Goal: Information Seeking & Learning: Learn about a topic

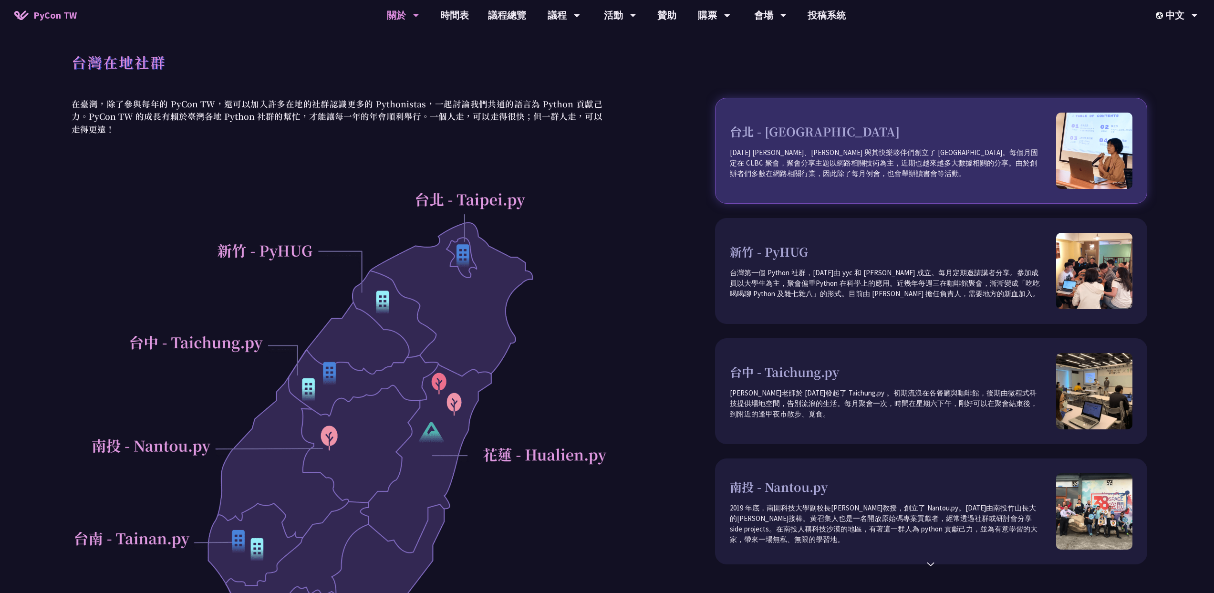
click at [790, 184] on div "台北 - [GEOGRAPHIC_DATA] [DATE] [PERSON_NAME]、[PERSON_NAME] 與其快樂夥伴們創立了 [GEOGRAPHI…" at bounding box center [931, 151] width 432 height 106
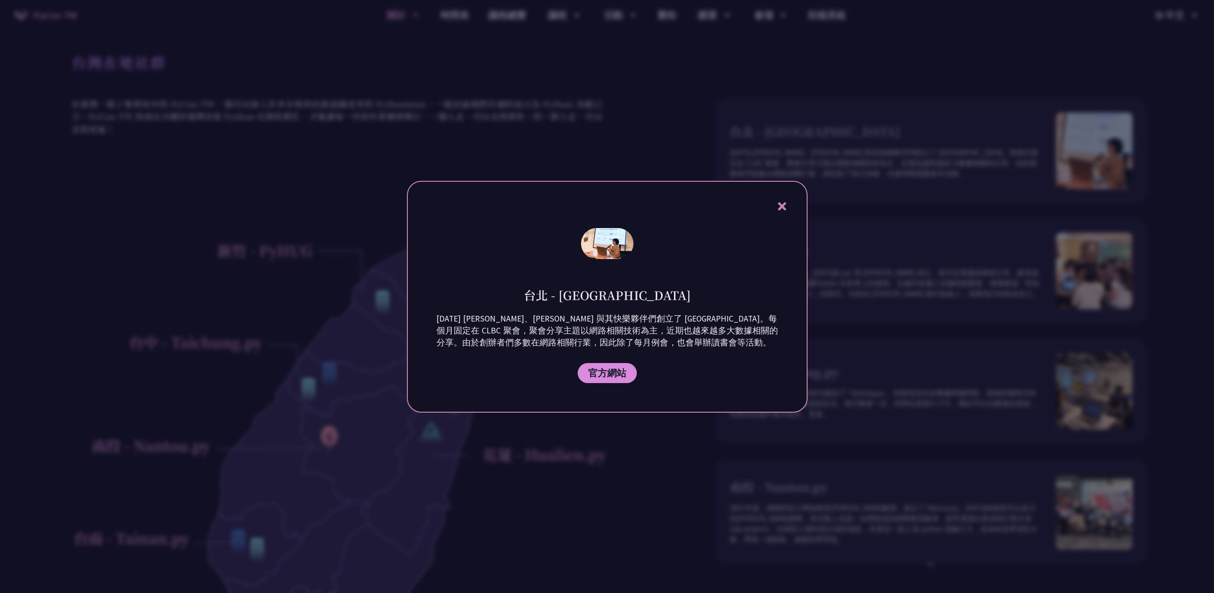
click at [787, 196] on div "台北 - [GEOGRAPHIC_DATA] [DATE] [PERSON_NAME]、[PERSON_NAME] 與其快樂夥伴們創立了 Taipei.py。…" at bounding box center [607, 297] width 401 height 232
click at [776, 207] on icon at bounding box center [782, 206] width 12 height 12
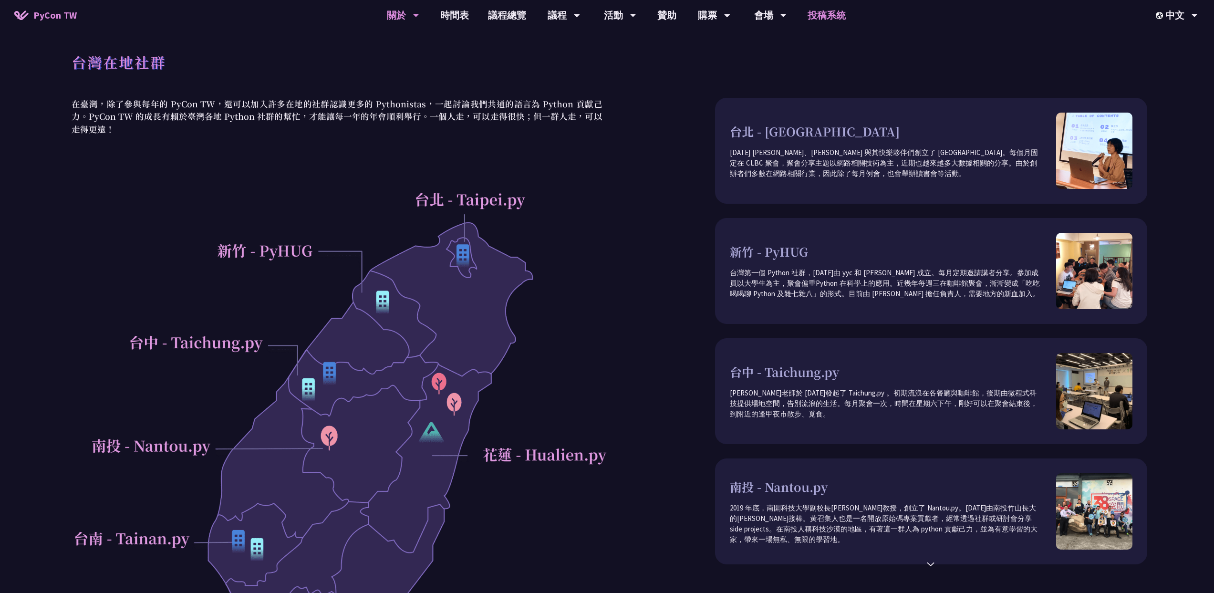
click at [822, 12] on link "投稿系統" at bounding box center [826, 15] width 57 height 31
click at [449, 23] on link "時間表" at bounding box center [455, 15] width 48 height 31
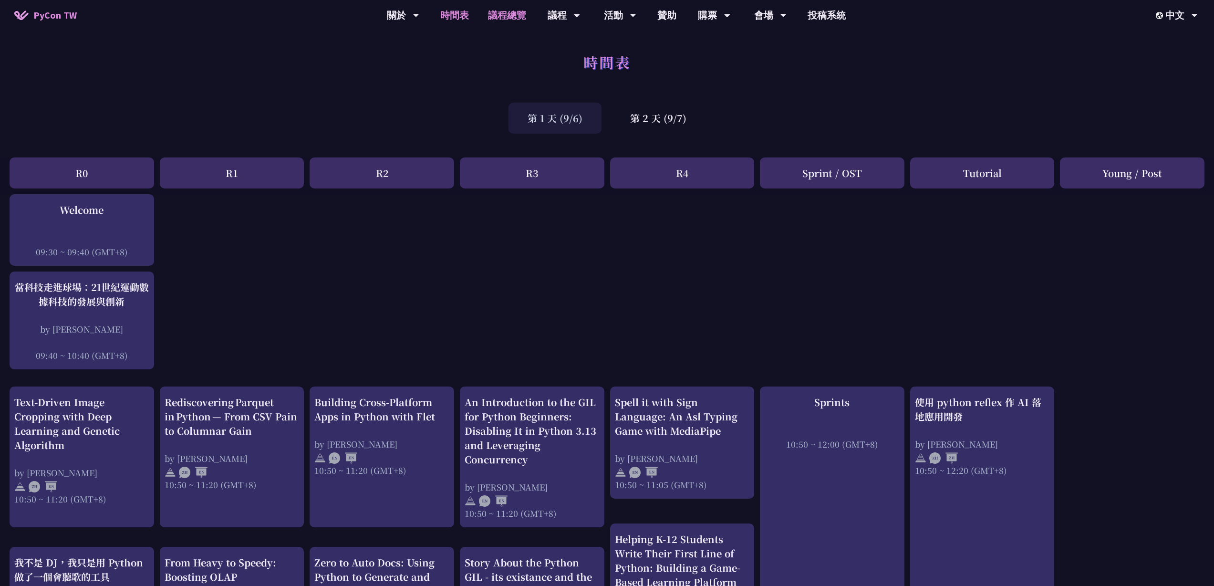
click at [506, 16] on link "議程總覽" at bounding box center [506, 15] width 57 height 31
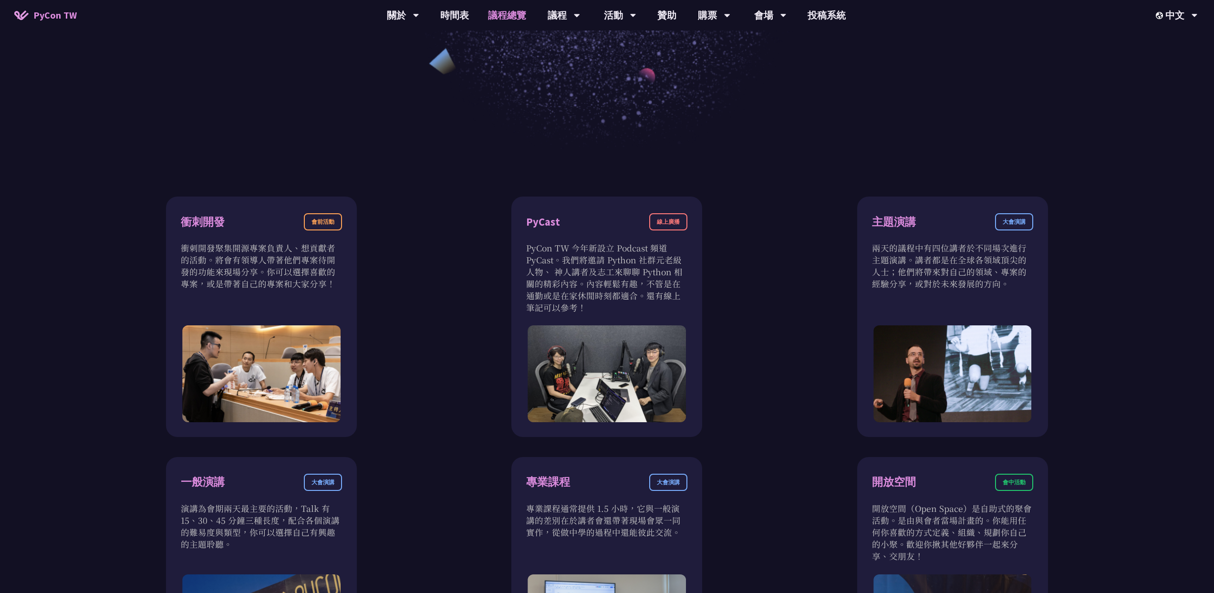
scroll to position [56, 0]
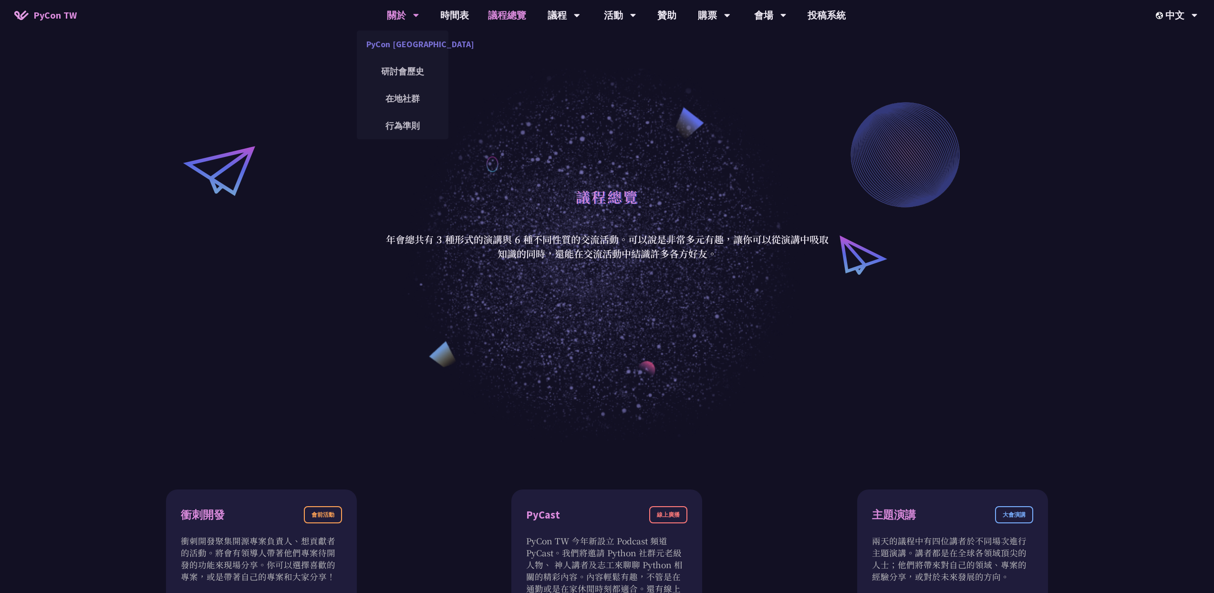
click at [396, 41] on link "PyCon [GEOGRAPHIC_DATA]" at bounding box center [403, 44] width 92 height 22
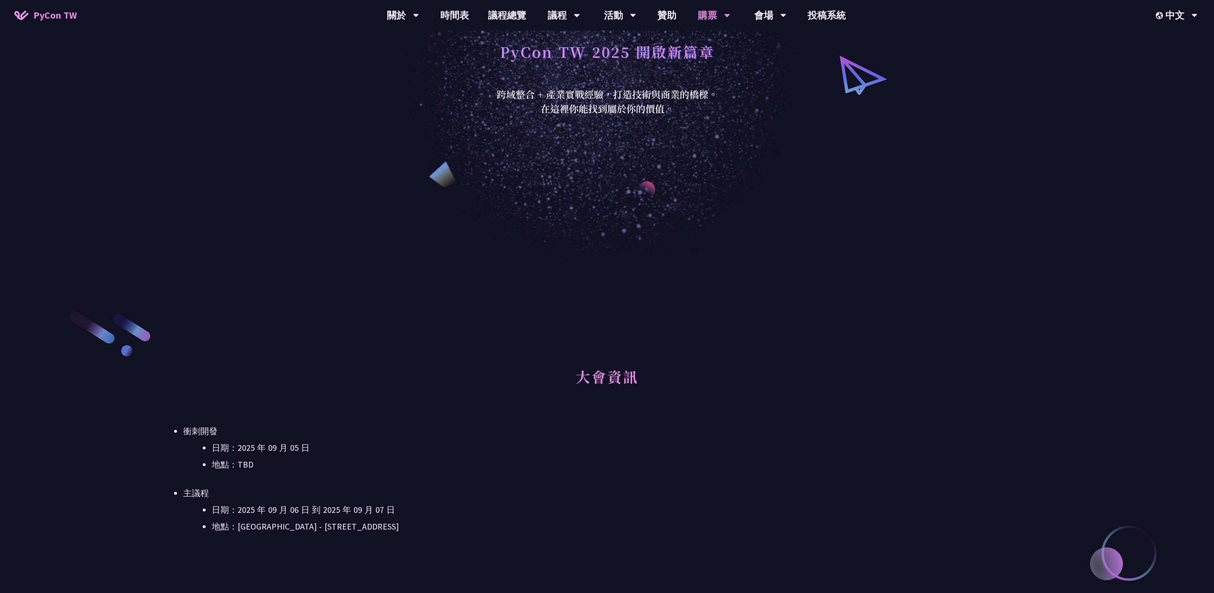
scroll to position [323, 0]
